Goal: Information Seeking & Learning: Learn about a topic

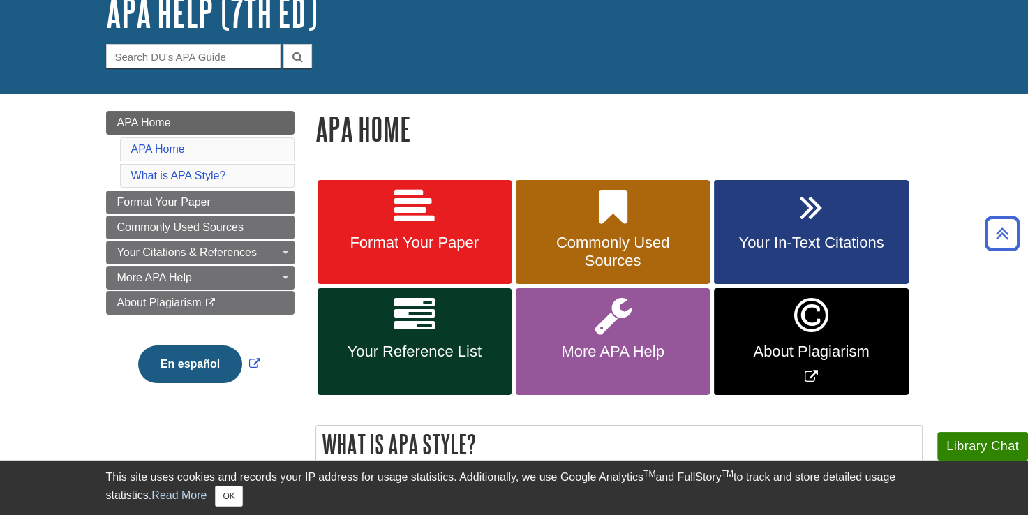
scroll to position [97, 0]
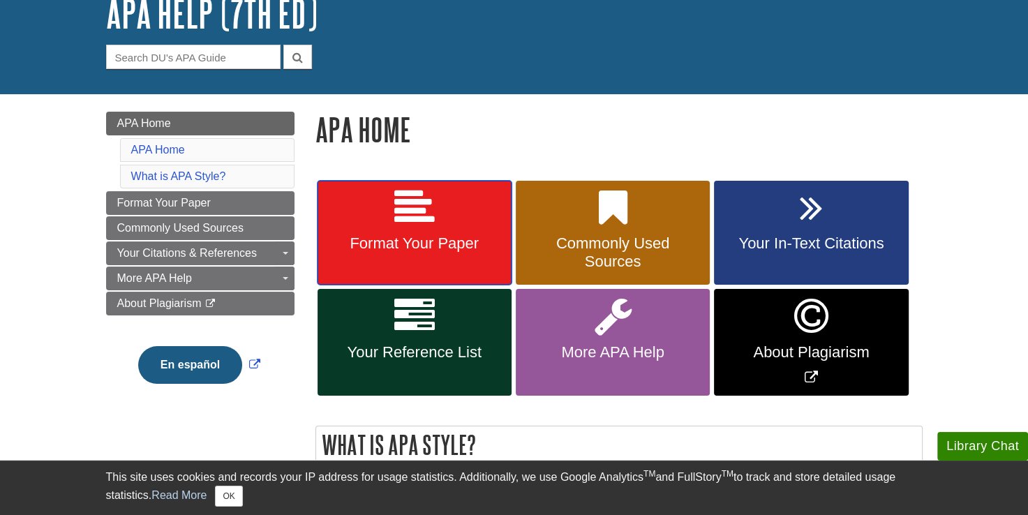
click at [388, 215] on link "Format Your Paper" at bounding box center [415, 233] width 194 height 105
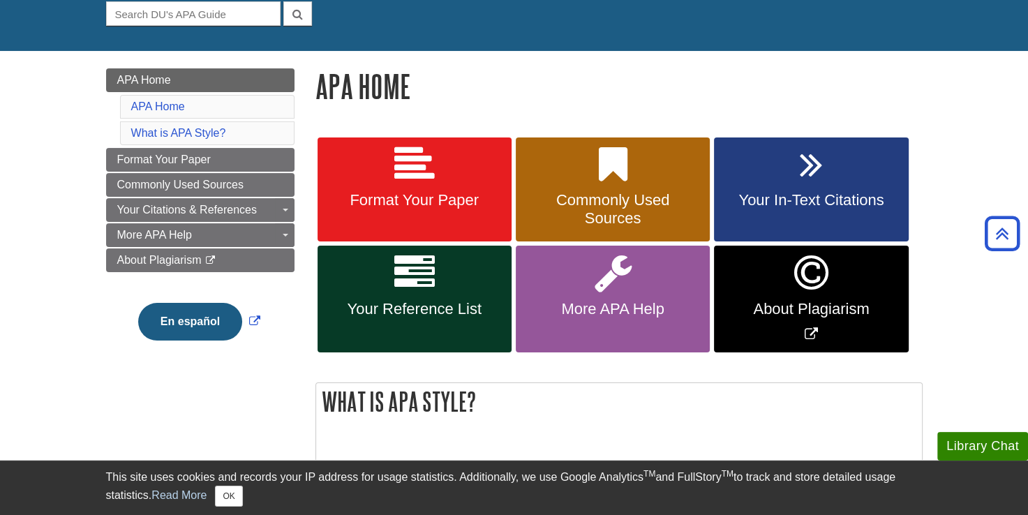
scroll to position [124, 0]
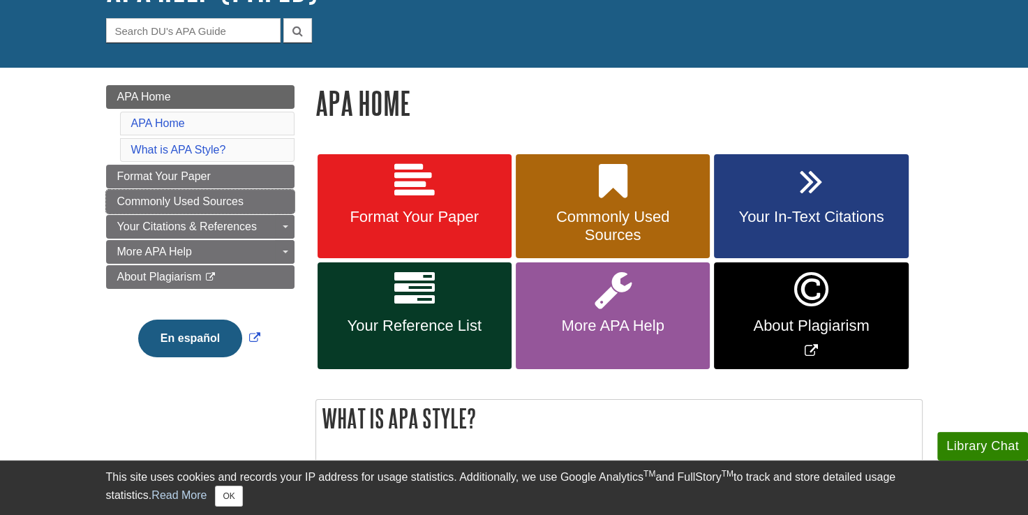
click at [131, 200] on span "Commonly Used Sources" at bounding box center [180, 201] width 126 height 12
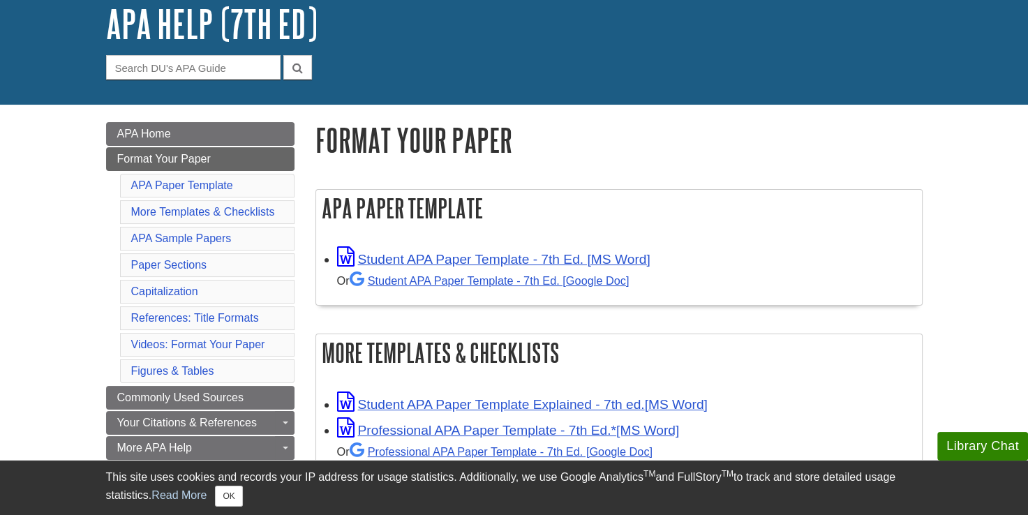
scroll to position [10, 0]
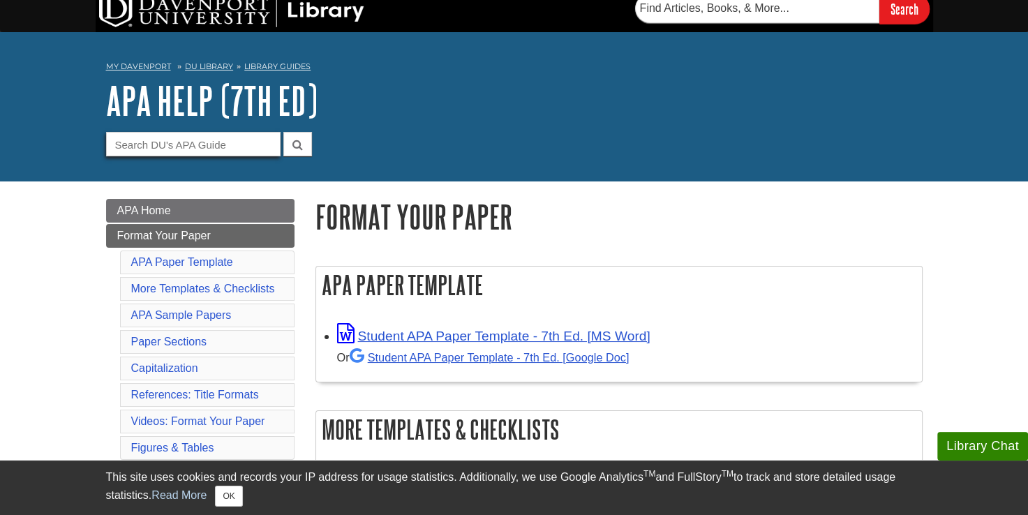
click at [181, 141] on input "Guide Search Terms" at bounding box center [193, 144] width 174 height 24
type input "memo"
click at [283, 132] on button "submit" at bounding box center [297, 144] width 29 height 24
click at [168, 292] on link "More Templates & Checklists" at bounding box center [203, 289] width 144 height 12
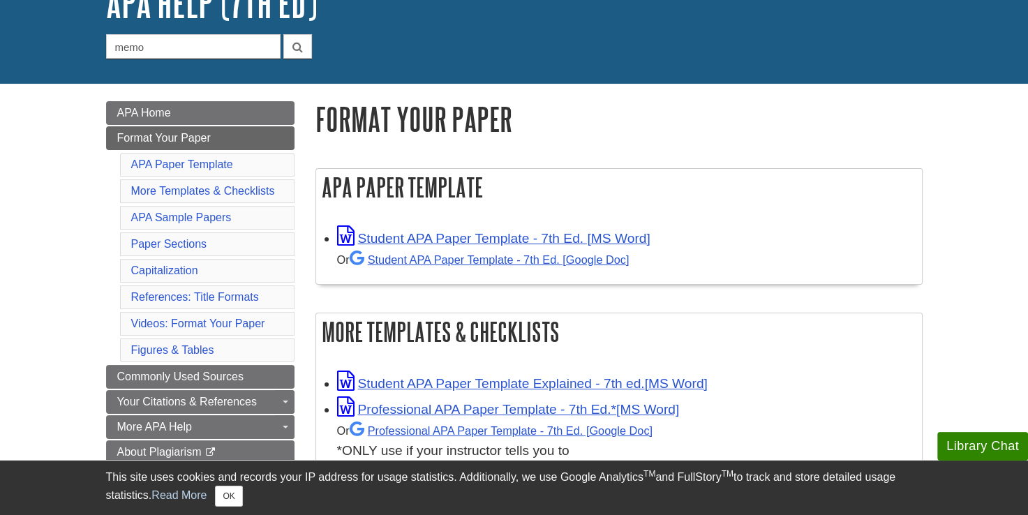
scroll to position [108, 0]
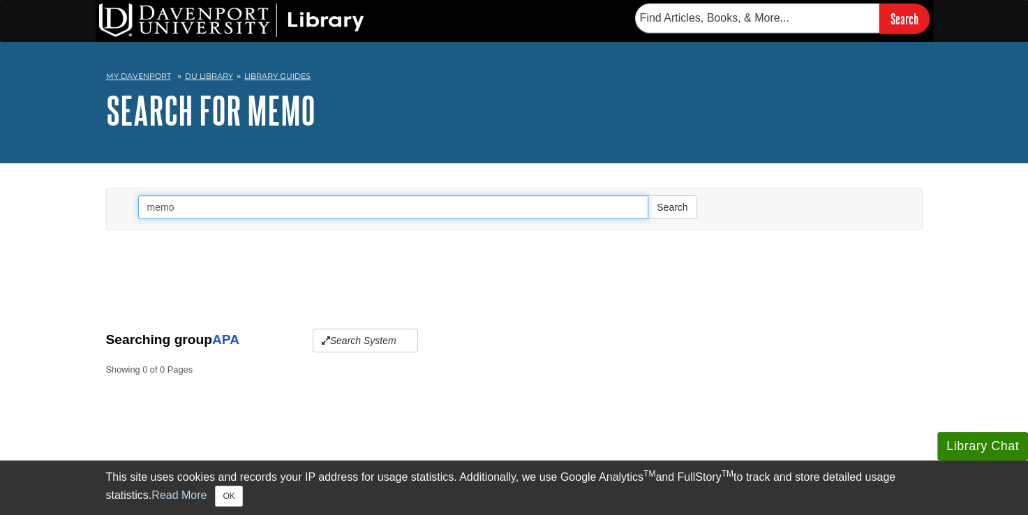
click at [207, 208] on input "memo" at bounding box center [393, 207] width 511 height 24
type input "memorandum"
click at [648, 195] on button "Search" at bounding box center [672, 207] width 49 height 24
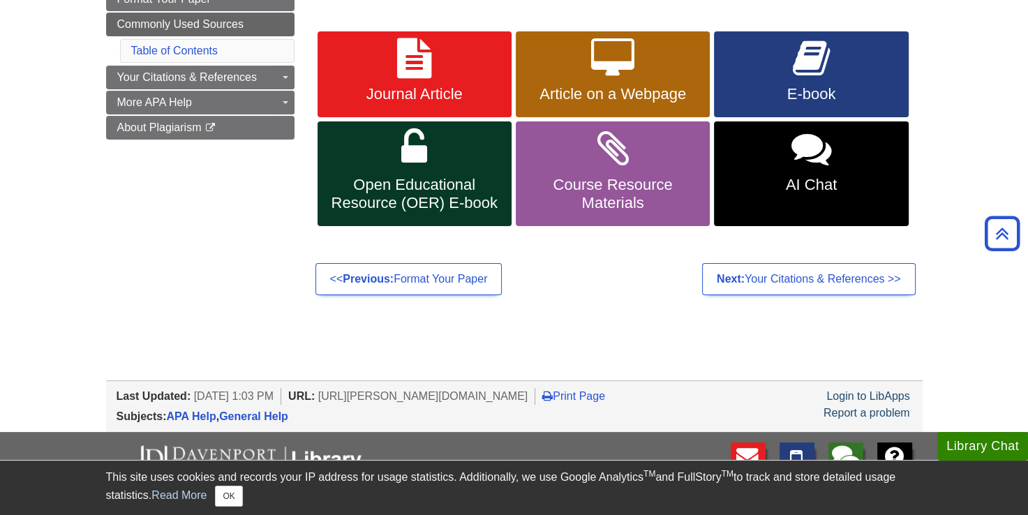
scroll to position [204, 0]
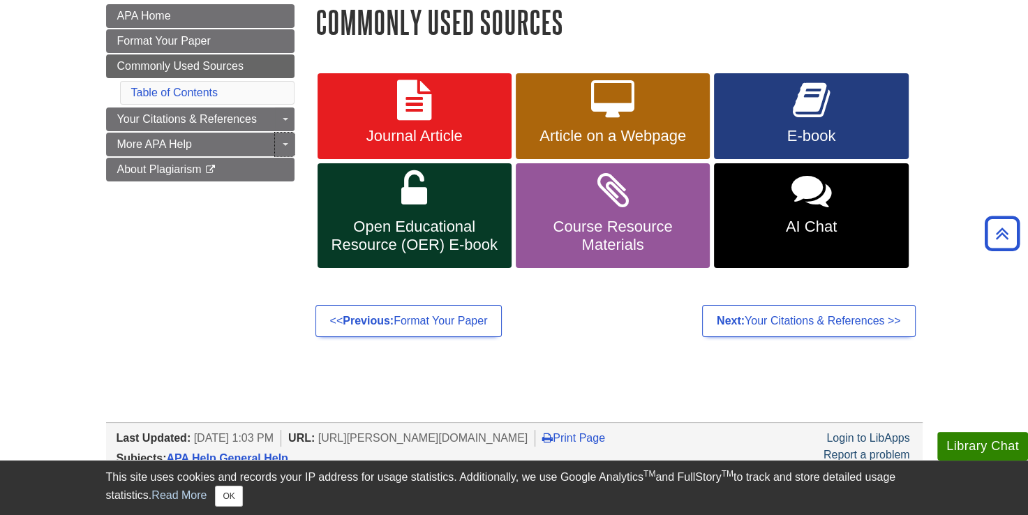
click at [283, 139] on link "Toggle Dropdown" at bounding box center [285, 145] width 20 height 24
click at [245, 147] on link "More APA Help" at bounding box center [200, 145] width 188 height 24
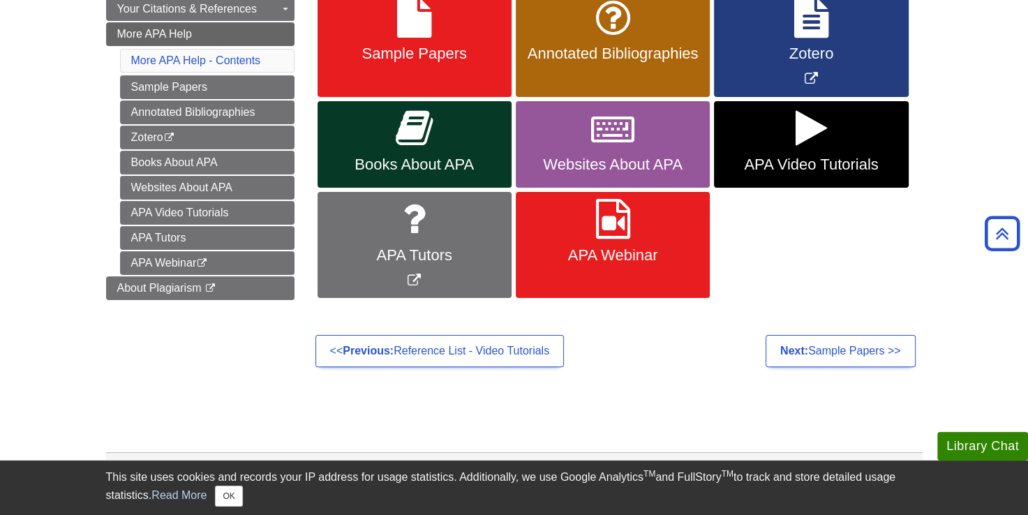
scroll to position [220, 0]
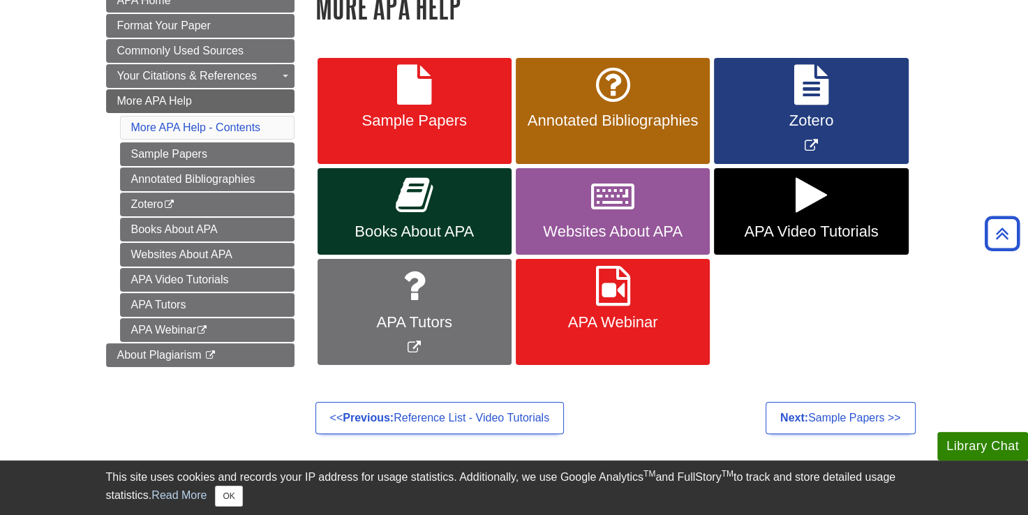
click at [21, 231] on body "Library Chat This site uses cookies and records your IP address for usage stati…" at bounding box center [514, 299] width 1028 height 1038
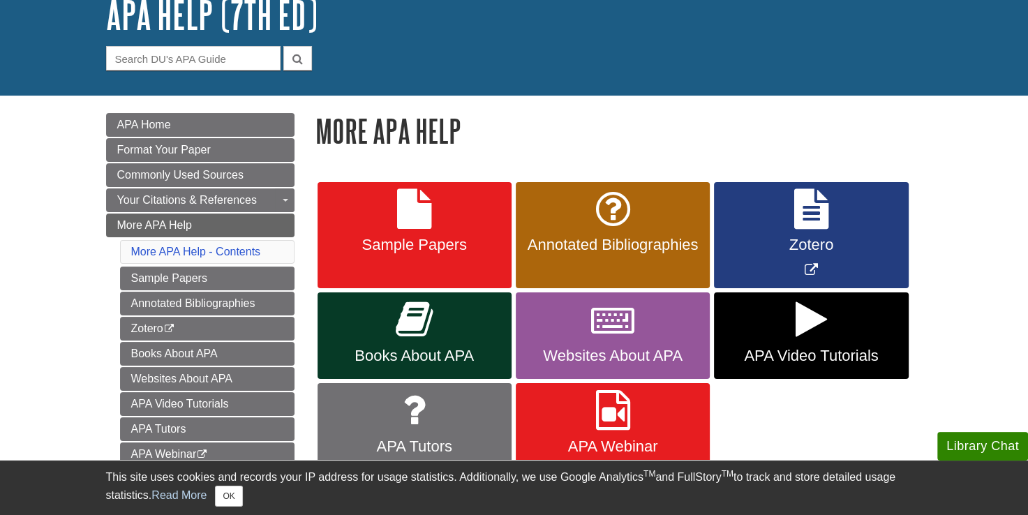
scroll to position [0, 0]
